Goal: Task Accomplishment & Management: Complete application form

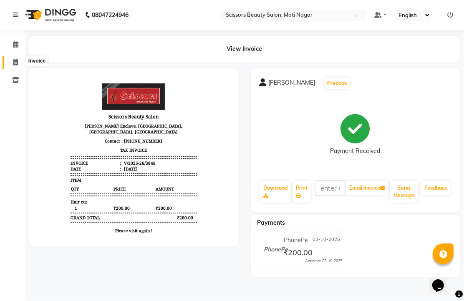
click at [17, 61] on icon at bounding box center [15, 62] width 5 height 6
select select "service"
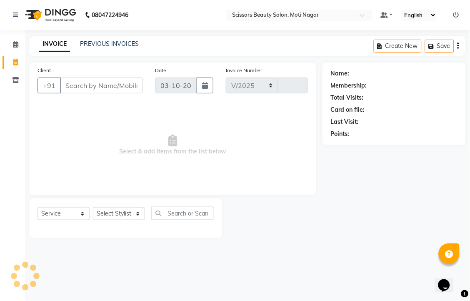
select select "7057"
type input "3849"
click at [118, 93] on input "Client" at bounding box center [101, 86] width 83 height 16
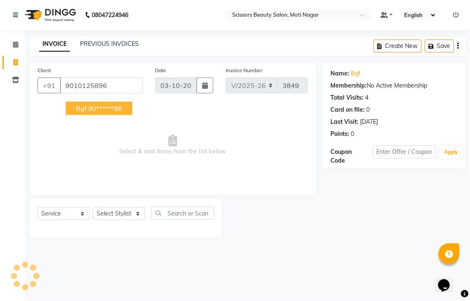
click at [123, 113] on ngb-highlight "90******96" at bounding box center [105, 108] width 34 height 8
type input "90******96"
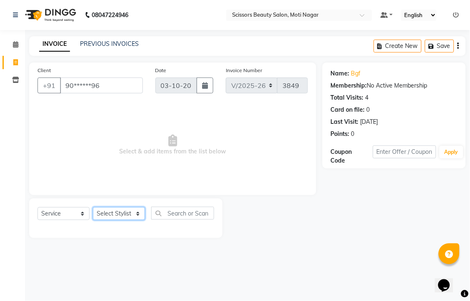
click at [110, 220] on select "Select Stylist Arman [PERSON_NAME] [PERSON_NAME] [PERSON_NAME] Sir Staff" at bounding box center [119, 213] width 52 height 13
select select "58456"
click at [96, 220] on select "Select Stylist Arman [PERSON_NAME] [PERSON_NAME] [PERSON_NAME] Sir Staff" at bounding box center [119, 213] width 52 height 13
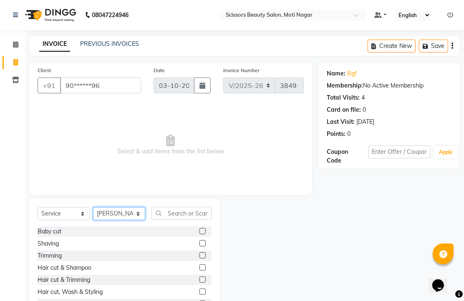
scroll to position [46, 0]
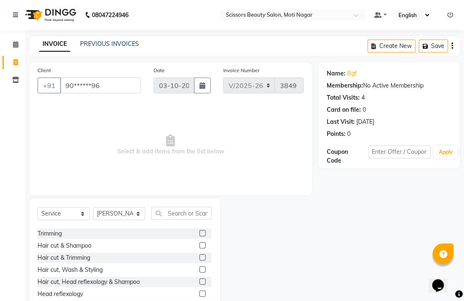
click at [199, 261] on label at bounding box center [202, 257] width 6 height 6
click at [199, 261] on input "checkbox" at bounding box center [201, 257] width 5 height 5
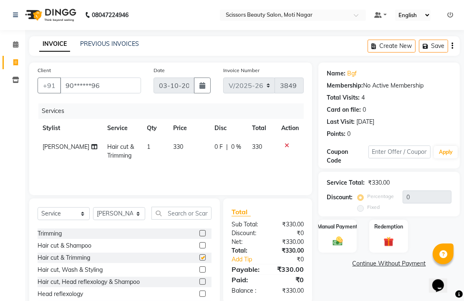
checkbox input "false"
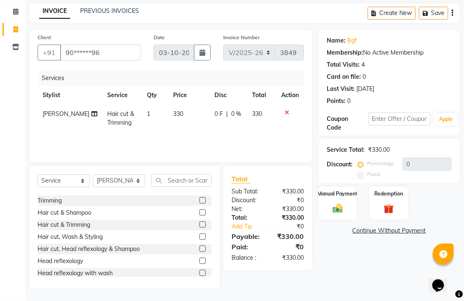
scroll to position [65, 0]
click at [341, 205] on img at bounding box center [337, 208] width 17 height 12
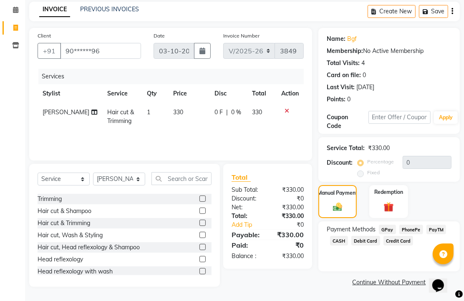
scroll to position [68, 0]
click at [411, 225] on span "PhonePe" at bounding box center [411, 230] width 24 height 10
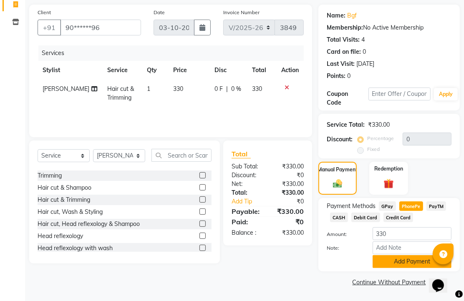
click at [405, 256] on button "Add Payment" at bounding box center [411, 261] width 79 height 13
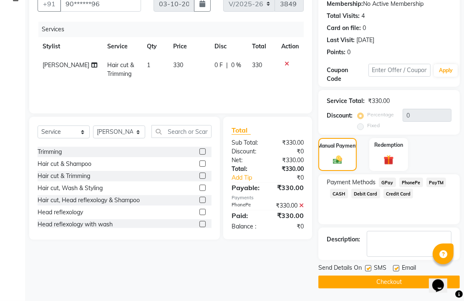
scroll to position [127, 0]
click at [398, 265] on label at bounding box center [396, 268] width 6 height 6
click at [398, 266] on input "checkbox" at bounding box center [395, 268] width 5 height 5
checkbox input "false"
click at [395, 276] on button "Checkout" at bounding box center [388, 282] width 141 height 13
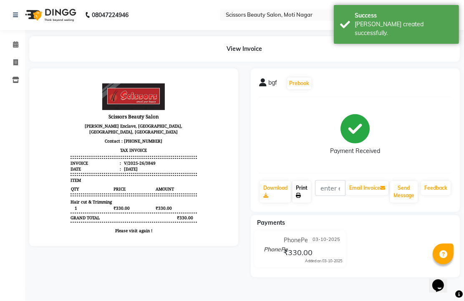
click at [309, 203] on link "Print" at bounding box center [301, 192] width 18 height 22
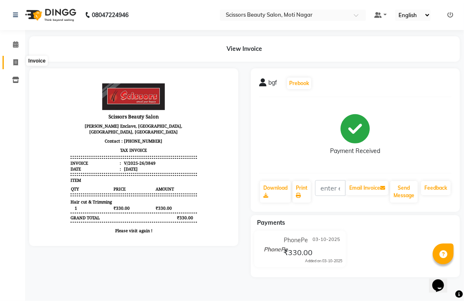
click at [17, 62] on icon at bounding box center [15, 62] width 5 height 6
select select "service"
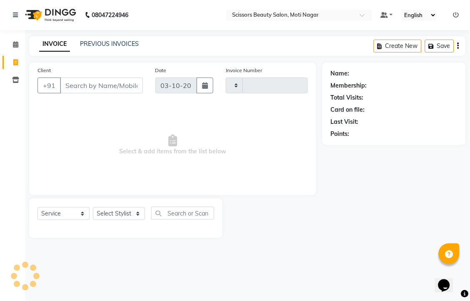
click at [116, 93] on input "Client" at bounding box center [101, 86] width 83 height 16
type input "3850"
select select "7057"
type input "7396797946"
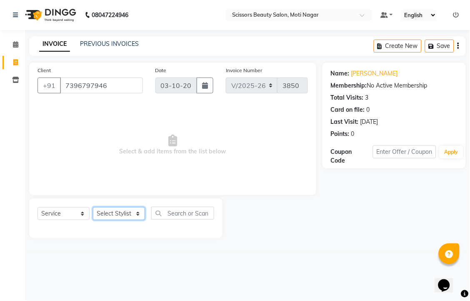
click at [118, 220] on select "Select Stylist Arman [PERSON_NAME] [PERSON_NAME] [PERSON_NAME] Sir Staff" at bounding box center [119, 213] width 52 height 13
select select "81450"
click at [96, 220] on select "Select Stylist Arman [PERSON_NAME] [PERSON_NAME] [PERSON_NAME] Sir Staff" at bounding box center [119, 213] width 52 height 13
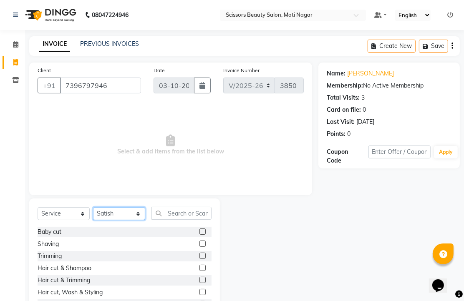
scroll to position [46, 0]
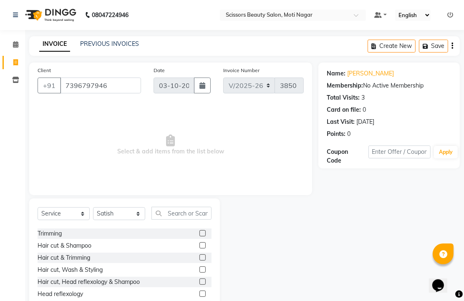
click at [199, 261] on label at bounding box center [202, 257] width 6 height 6
click at [199, 261] on input "checkbox" at bounding box center [201, 257] width 5 height 5
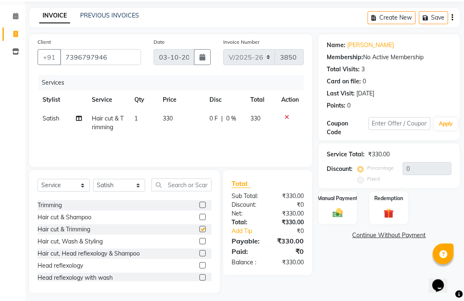
checkbox input "false"
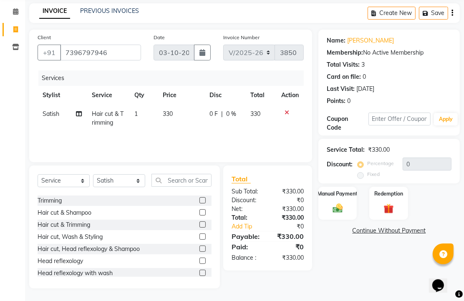
scroll to position [65, 0]
click at [336, 204] on img at bounding box center [337, 208] width 17 height 12
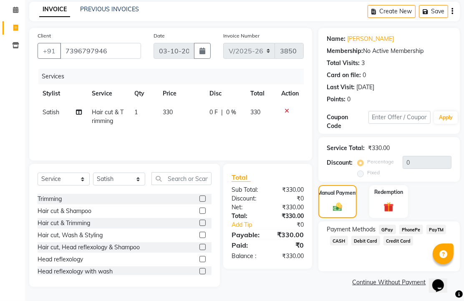
click at [409, 232] on span "PhonePe" at bounding box center [411, 230] width 24 height 10
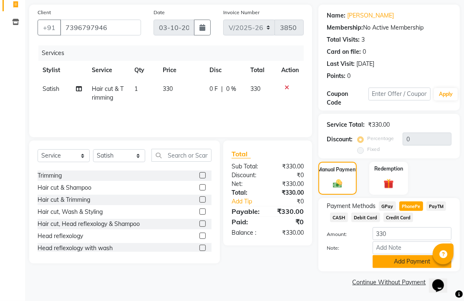
scroll to position [103, 0]
click at [396, 259] on button "Add Payment" at bounding box center [411, 261] width 79 height 13
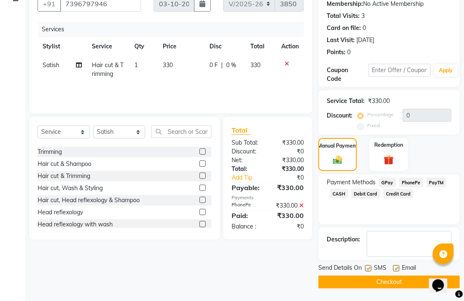
scroll to position [127, 0]
click at [397, 265] on label at bounding box center [396, 268] width 6 height 6
click at [397, 266] on input "checkbox" at bounding box center [395, 268] width 5 height 5
checkbox input "false"
click at [386, 276] on button "Checkout" at bounding box center [388, 282] width 141 height 13
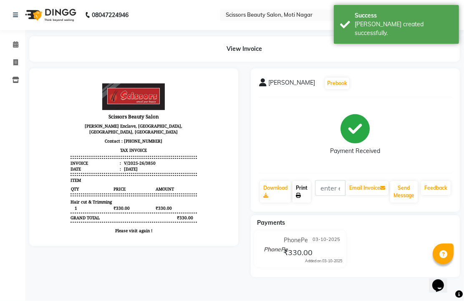
click at [305, 203] on link "Print" at bounding box center [301, 192] width 18 height 22
